Goal: Task Accomplishment & Management: Manage account settings

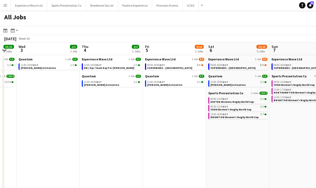
scroll to position [0, 148]
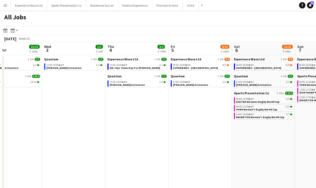
click at [7, 8] on button "Menu" at bounding box center [5, 5] width 11 height 11
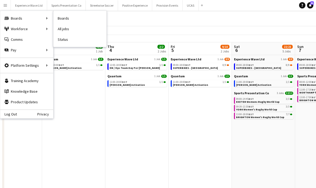
click at [189, 140] on app-date-cell "Experience Wave Ltd 1 Job 8/9 09:00-18:00 BST 8/9 SUPERBIKES - Donington Park Q…" at bounding box center [200, 160] width 63 height 210
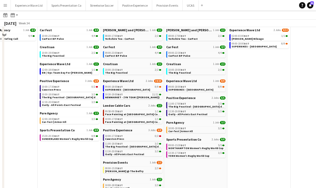
scroll to position [56, 0]
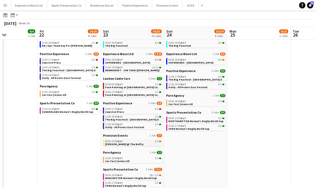
click at [129, 141] on div "08:00-15:30 BST 2/3" at bounding box center [133, 141] width 56 height 3
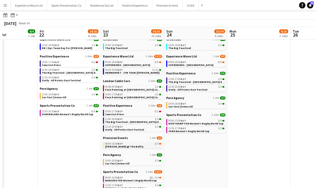
scroll to position [55, 0]
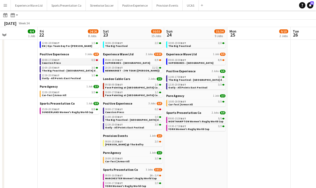
click at [72, 61] on link "10:00-17:30 BST 0/2 Cawston Press" at bounding box center [70, 61] width 56 height 6
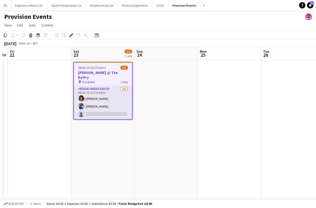
click at [113, 95] on app-card-role "Brand Ambassador 2/3 08:00-15:30 (7h30m) Makeda Bowen Aimee Bartlett single-neu…" at bounding box center [103, 102] width 58 height 33
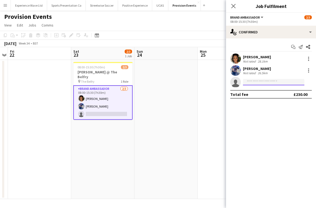
click at [273, 83] on input at bounding box center [273, 82] width 61 height 6
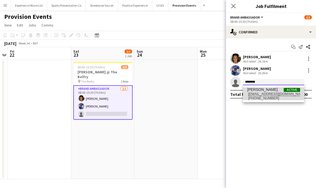
type input "********"
click at [274, 96] on span "+447974553352" at bounding box center [273, 98] width 53 height 4
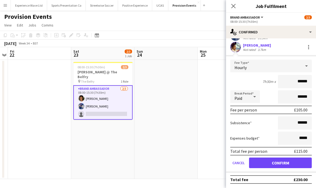
scroll to position [36, 0]
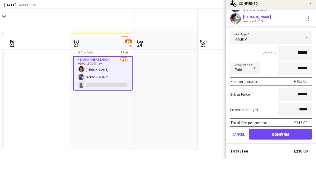
click at [283, 158] on button "Confirm" at bounding box center [280, 163] width 63 height 11
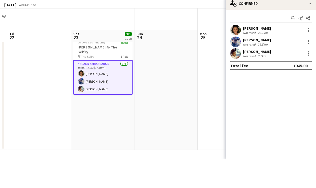
scroll to position [21, 0]
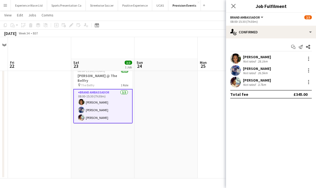
click at [210, 128] on app-date-cell at bounding box center [229, 118] width 63 height 119
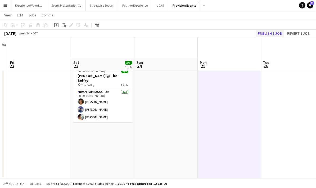
click at [275, 32] on button "Publish 1 job" at bounding box center [270, 33] width 28 height 7
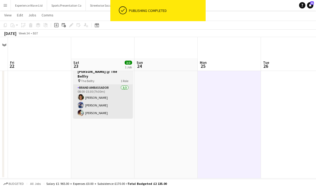
click at [106, 85] on app-card-role "Brand Ambassador [DATE] 08:00-15:30 (7h30m) [PERSON_NAME] [PERSON_NAME] [PERSON…" at bounding box center [102, 101] width 59 height 33
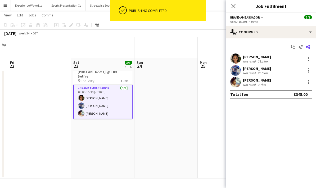
click at [311, 48] on app-icon "Share" at bounding box center [308, 46] width 7 height 7
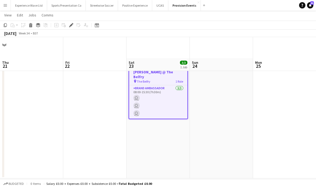
scroll to position [0, 182]
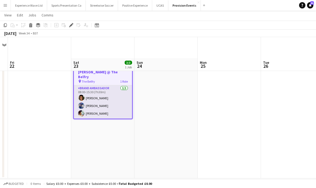
click at [115, 85] on app-card-role "Brand Ambassador [DATE] 08:00-15:30 (7h30m) [PERSON_NAME] [PERSON_NAME] [PERSON…" at bounding box center [103, 101] width 58 height 33
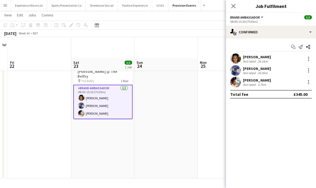
click at [277, 62] on div "Makeda Bowen Not rated 28.1km" at bounding box center [271, 58] width 90 height 11
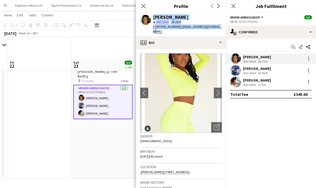
copy div "Makeda Bowen star Not rated 28.1km t. +447877043201 | makedabowen21@myyahoo.com"
click at [274, 71] on div "Aimee Bartlett Not rated 26.5km" at bounding box center [271, 70] width 90 height 11
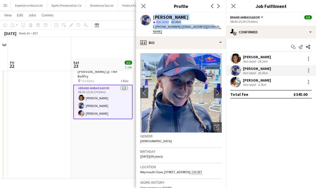
copy div "Aimee Bartlett star Not rated 26.5km t. +447745746480 | aimzb2005@gmail.com"
click at [266, 80] on div "[PERSON_NAME]" at bounding box center [257, 80] width 28 height 5
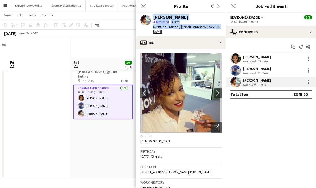
copy div "emma bailey star Not rated 3.7km t. +447974553352 | bailey_emma@hotmail.com"
click at [311, 44] on app-icon "Share" at bounding box center [308, 46] width 7 height 7
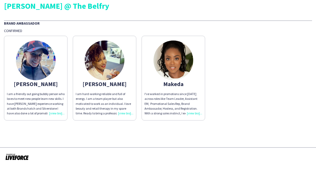
scroll to position [21, 0]
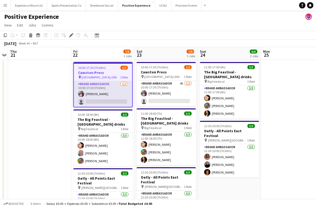
click at [112, 95] on app-card-role "Brand Ambassador 1/2 10:00-17:30 (7h30m) Katie Roberts single-neutral-actions" at bounding box center [103, 94] width 58 height 26
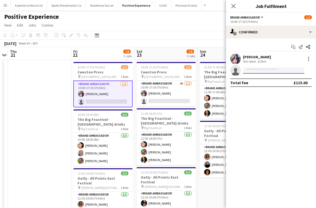
click at [264, 72] on input at bounding box center [273, 70] width 61 height 6
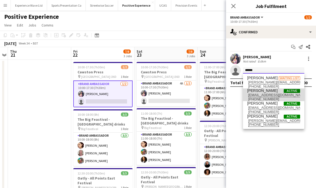
type input "*****"
click at [275, 92] on span "Sasha McNally Active" at bounding box center [273, 90] width 53 height 5
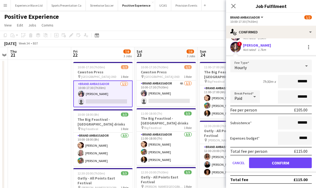
scroll to position [24, 0]
click at [234, 44] on app-user-avatar at bounding box center [235, 47] width 11 height 11
click at [238, 44] on span "!" at bounding box center [239, 44] width 5 height 5
click at [237, 47] on app-user-avatar at bounding box center [235, 47] width 11 height 11
click at [241, 43] on span "!" at bounding box center [239, 44] width 5 height 5
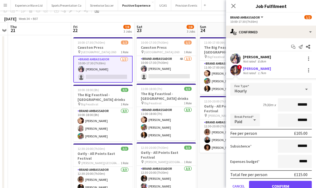
scroll to position [0, 0]
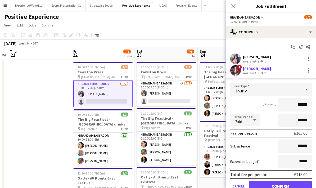
click at [6, 7] on app-icon "Menu" at bounding box center [5, 5] width 4 height 4
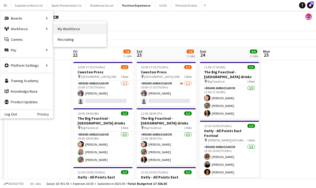
click at [79, 30] on link "My Workforce" at bounding box center [79, 29] width 53 height 11
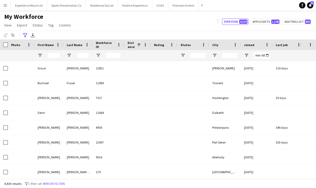
type input "**********"
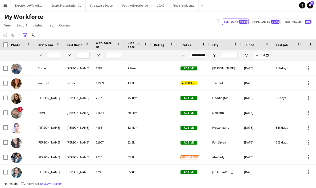
click at [87, 57] on input "Last Name Filter Input" at bounding box center [82, 55] width 13 height 6
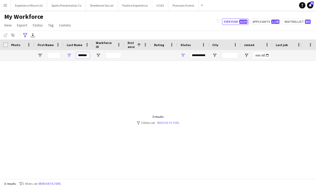
type input "*******"
click at [172, 125] on link "Remove filters" at bounding box center [168, 123] width 22 height 4
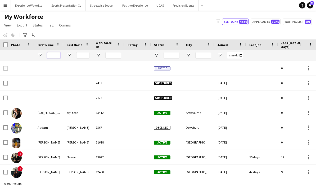
click at [56, 57] on input "First Name Filter Input" at bounding box center [53, 55] width 13 height 6
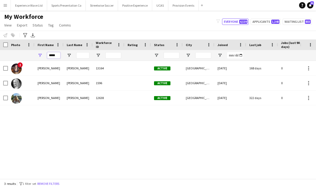
type input "*****"
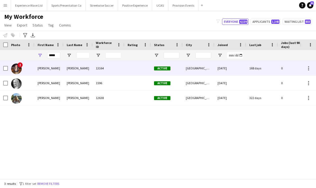
click at [21, 68] on img at bounding box center [16, 69] width 11 height 11
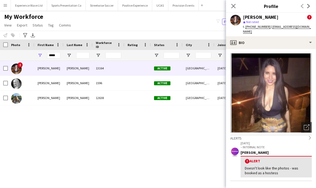
click at [285, 104] on img at bounding box center [271, 92] width 82 height 79
click at [285, 99] on img at bounding box center [271, 92] width 82 height 79
click at [6, 6] on app-icon "Menu" at bounding box center [5, 5] width 4 height 4
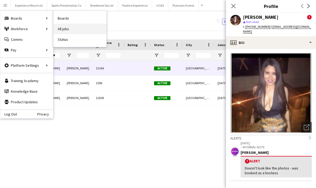
click at [63, 30] on link "All jobs" at bounding box center [79, 29] width 53 height 11
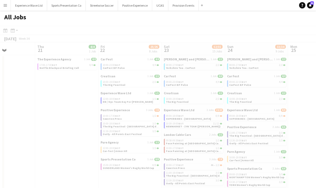
scroll to position [0, 156]
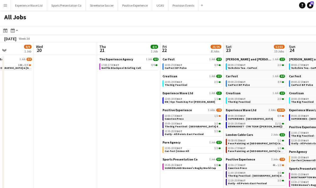
click at [196, 118] on link "10:00-17:30 BST 1/2 Cawston Press" at bounding box center [193, 117] width 56 height 6
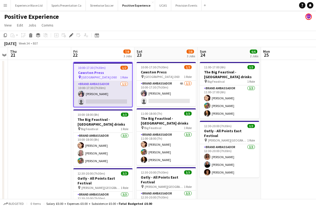
click at [95, 103] on app-card-role "Brand Ambassador 1/2 10:00-17:30 (7h30m) Katie Roberts single-neutral-actions" at bounding box center [103, 94] width 58 height 26
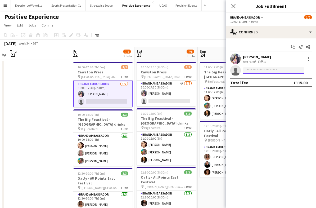
click at [259, 68] on input at bounding box center [273, 70] width 61 height 6
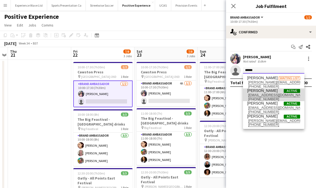
type input "*****"
click at [264, 95] on span "sashamcnally@hotmail.com" at bounding box center [273, 95] width 53 height 4
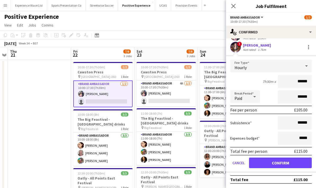
scroll to position [24, 0]
click at [266, 124] on div "Subsistence ******" at bounding box center [271, 122] width 82 height 13
click at [283, 162] on button "Confirm" at bounding box center [280, 163] width 63 height 11
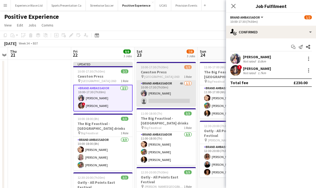
click at [173, 96] on app-card-role "Brand Ambassador 4A 1/2 10:00-17:30 (7h30m) Katie Roberts single-neutral-actions" at bounding box center [166, 93] width 59 height 26
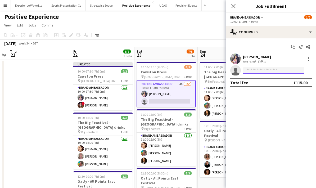
click at [261, 71] on input at bounding box center [273, 70] width 61 height 6
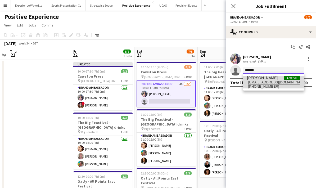
type input "*******"
click at [268, 83] on span "sashamcnally@hotmail.com" at bounding box center [273, 82] width 53 height 4
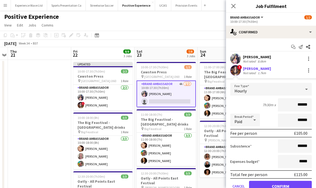
click at [253, 106] on div "7h30m x ******" at bounding box center [271, 104] width 82 height 13
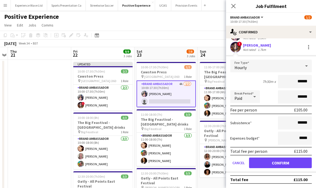
scroll to position [24, 0]
click at [281, 165] on button "Confirm" at bounding box center [280, 163] width 63 height 11
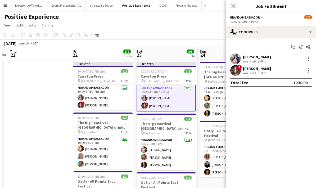
scroll to position [0, 0]
click at [201, 35] on app-toolbar "Copy Paste Paste Ctrl+V Paste with crew Ctrl+Shift+V Paste linked Job Delete Gr…" at bounding box center [158, 35] width 316 height 9
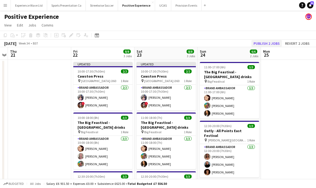
click at [268, 44] on button "Publish 2 jobs" at bounding box center [267, 43] width 30 height 7
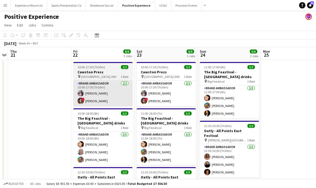
click at [111, 90] on app-card-role "Brand Ambassador 2/2 10:00-17:30 (7h30m) Katie Roberts ! Sasha McNally" at bounding box center [102, 93] width 59 height 26
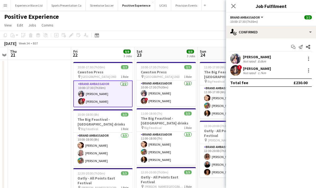
click at [265, 58] on div "Katie Roberts" at bounding box center [257, 57] width 28 height 5
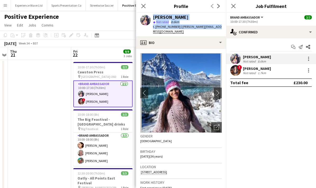
copy div "Katie Roberts star Not rated 8.6km t. +447876045281 | roberts.k@hotmail.co.uk"
click at [269, 70] on div "! Sasha McNally Not rated 1.7km" at bounding box center [271, 70] width 90 height 11
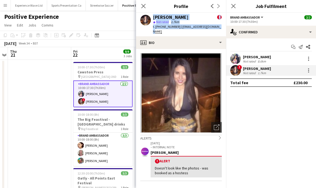
copy div "Sasha McNally ! star Not rated 1.7km t. +447900332287 | sashamcnally@hotmail.com"
click at [311, 45] on app-icon "Share" at bounding box center [308, 46] width 7 height 7
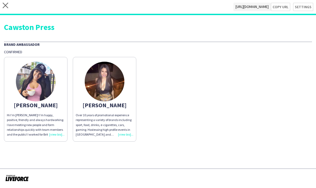
click at [55, 137] on app-share-pages-crew-card "Katie Hi I’m Katie! I’m happy, positive, friendly and always hardworking. I lov…" at bounding box center [36, 99] width 64 height 85
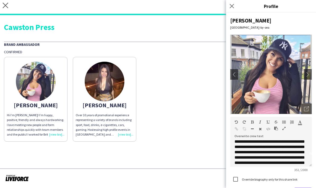
scroll to position [12, 0]
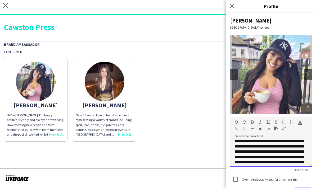
click at [270, 151] on span "**********" at bounding box center [270, 148] width 70 height 41
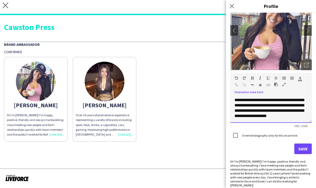
scroll to position [44, 0]
click at [308, 149] on button "Save" at bounding box center [302, 149] width 17 height 11
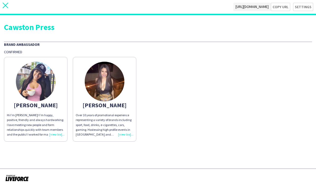
click at [8, 6] on icon "close" at bounding box center [6, 6] width 6 height 6
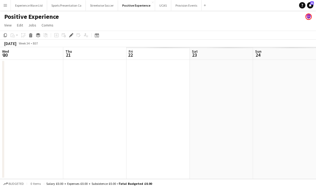
scroll to position [0, 182]
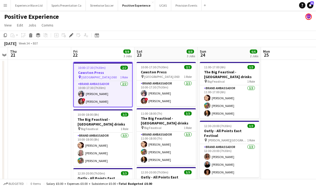
click at [3, 5] on button "Menu" at bounding box center [5, 5] width 11 height 11
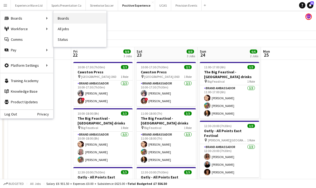
click at [76, 20] on link "Boards" at bounding box center [79, 18] width 53 height 11
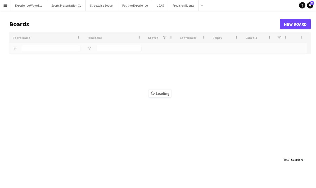
type input "****"
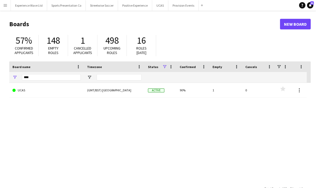
click at [3, 6] on app-icon "Menu" at bounding box center [5, 5] width 4 height 4
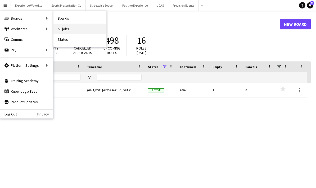
click at [72, 31] on link "All jobs" at bounding box center [79, 29] width 53 height 11
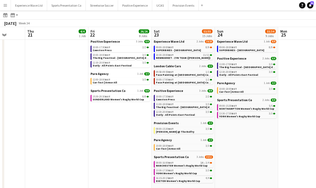
scroll to position [68, 0]
click at [196, 129] on div "08:00-15:30 BST 3/3" at bounding box center [184, 129] width 56 height 3
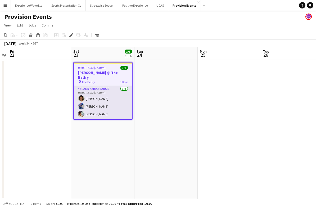
click at [113, 100] on app-card-role "Brand Ambassador [DATE] 08:00-15:30 (7h30m) [PERSON_NAME] [PERSON_NAME] [PERSON…" at bounding box center [103, 102] width 58 height 33
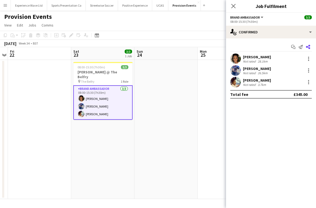
click at [311, 47] on app-icon "Share" at bounding box center [308, 46] width 7 height 7
